Goal: Find specific page/section: Find specific page/section

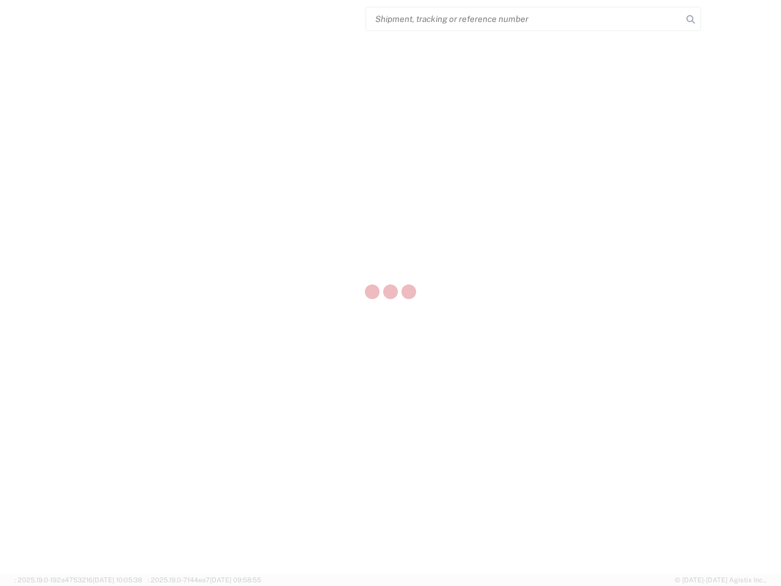
select select "US"
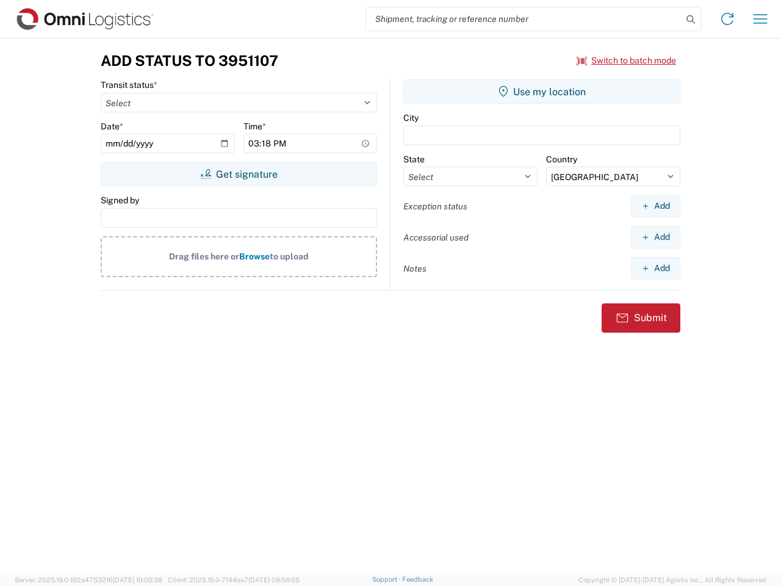
click at [524, 19] on input "search" at bounding box center [524, 18] width 316 height 23
click at [691, 20] on icon at bounding box center [690, 19] width 17 height 17
click at [728, 19] on icon at bounding box center [728, 19] width 20 height 20
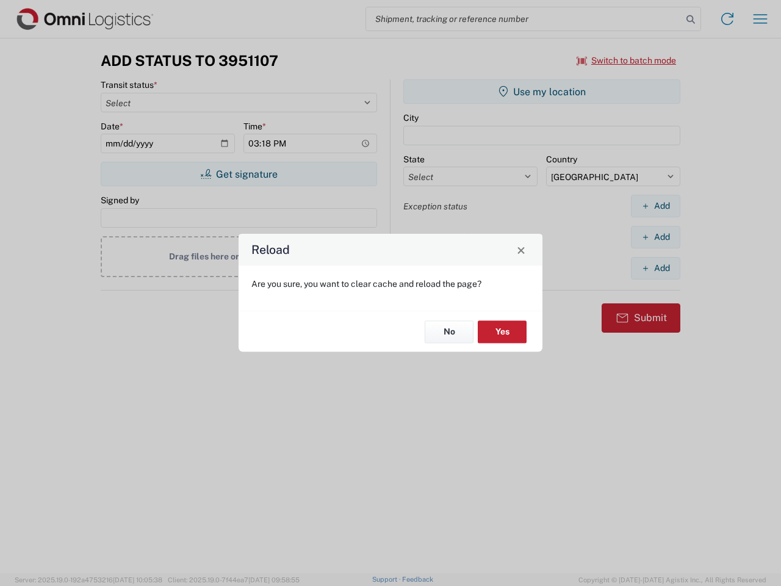
click at [627, 60] on div "Reload Are you sure, you want to clear cache and reload the page? No Yes" at bounding box center [390, 293] width 781 height 586
click at [239, 174] on div "Reload Are you sure, you want to clear cache and reload the page? No Yes" at bounding box center [390, 293] width 781 height 586
click at [542, 92] on div "Reload Are you sure, you want to clear cache and reload the page? No Yes" at bounding box center [390, 293] width 781 height 586
click at [655, 206] on div "Reload Are you sure, you want to clear cache and reload the page? No Yes" at bounding box center [390, 293] width 781 height 586
click at [655, 237] on div "Reload Are you sure, you want to clear cache and reload the page? No Yes" at bounding box center [390, 293] width 781 height 586
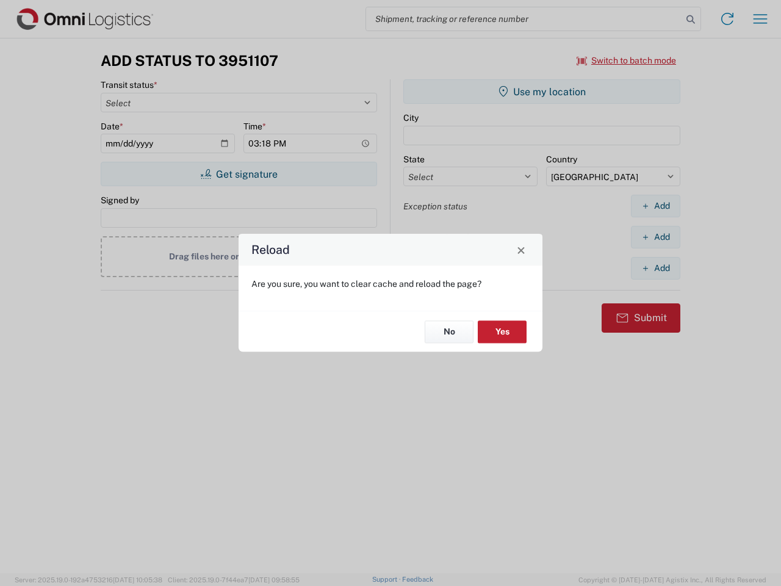
click at [655, 268] on div "Reload Are you sure, you want to clear cache and reload the page? No Yes" at bounding box center [390, 293] width 781 height 586
